Goal: Task Accomplishment & Management: Use online tool/utility

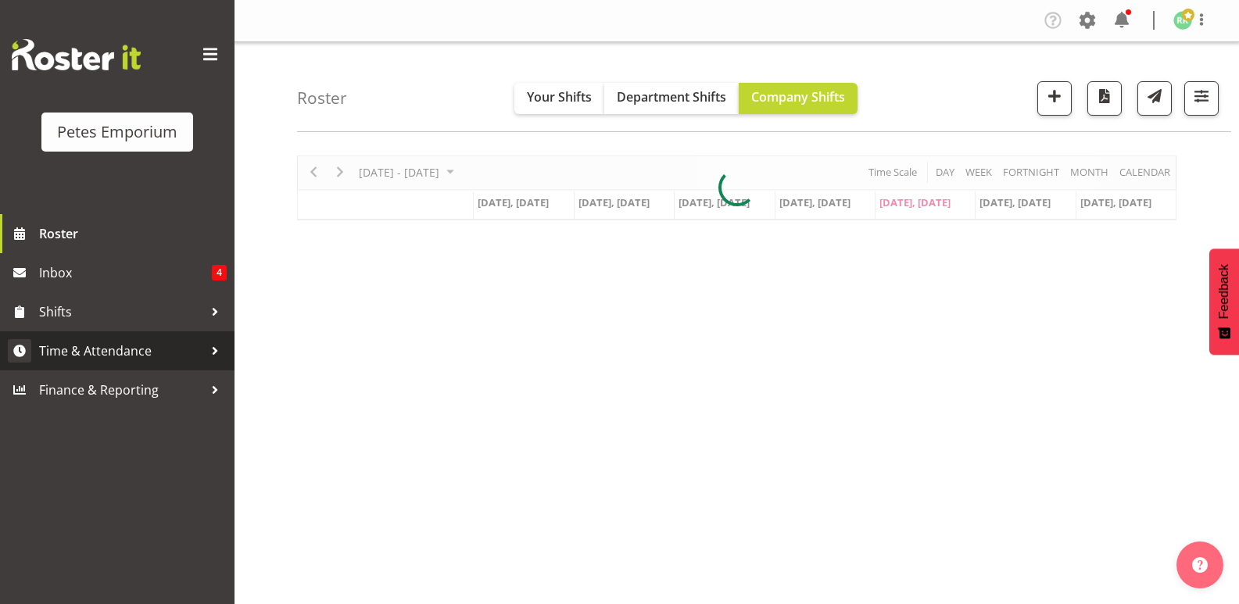
click at [133, 352] on span "Time & Attendance" at bounding box center [121, 350] width 164 height 23
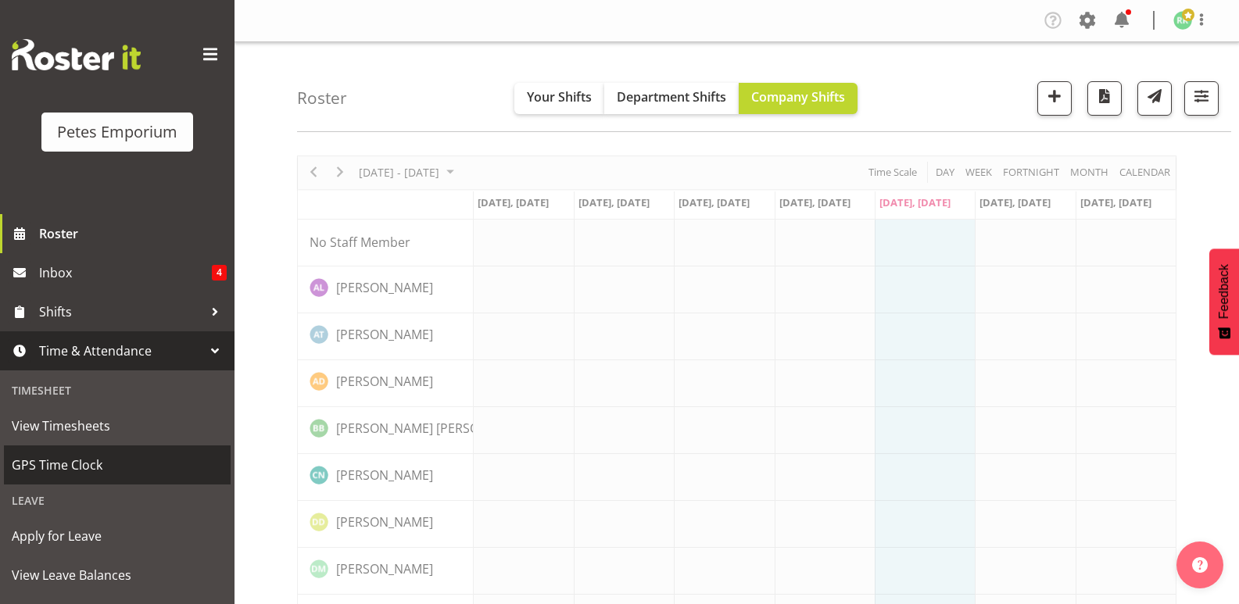
click at [85, 467] on span "GPS Time Clock" at bounding box center [117, 464] width 211 height 23
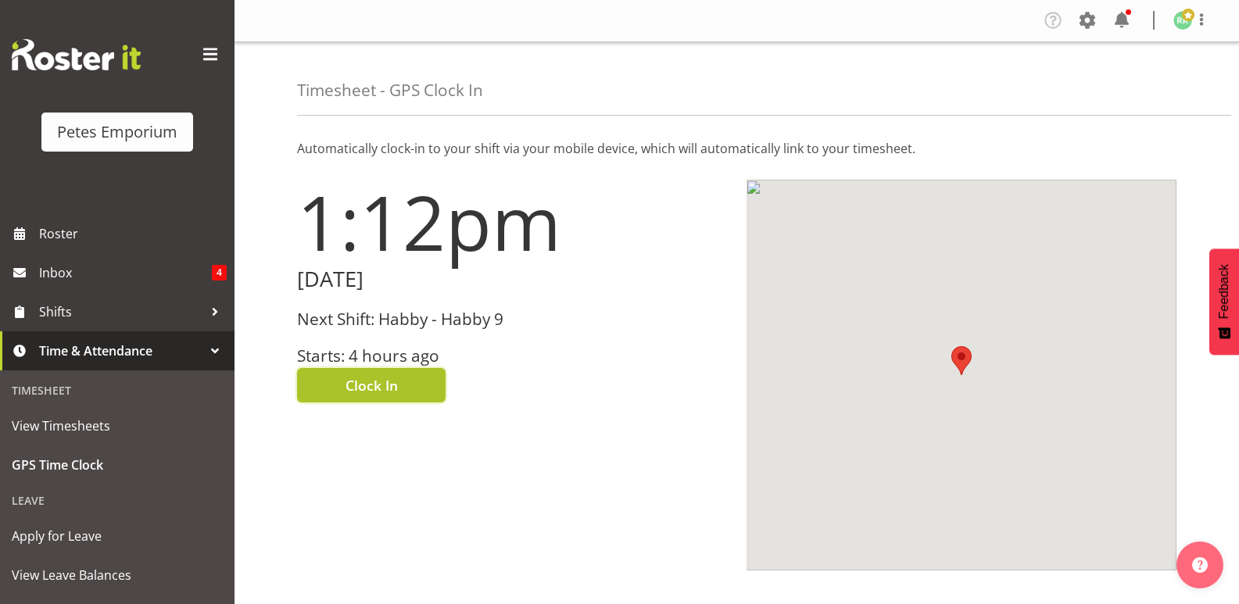
click at [405, 380] on button "Clock In" at bounding box center [371, 385] width 149 height 34
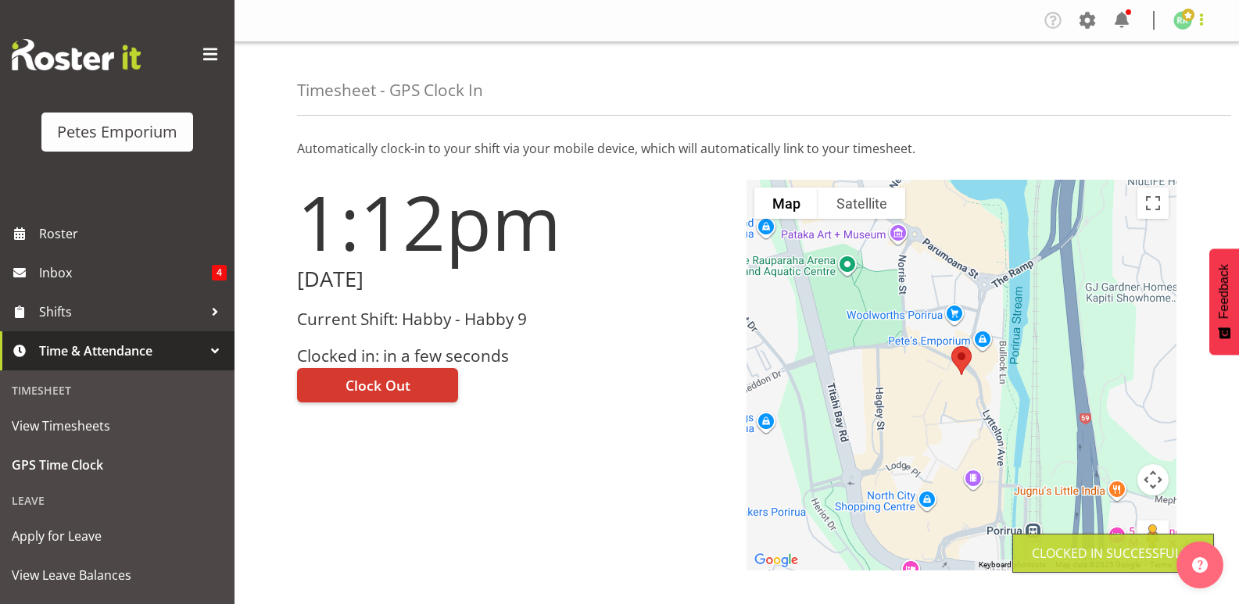
click at [1196, 18] on span at bounding box center [1201, 19] width 19 height 19
click at [1140, 81] on link "Log Out" at bounding box center [1136, 82] width 150 height 28
